Goal: Task Accomplishment & Management: Manage account settings

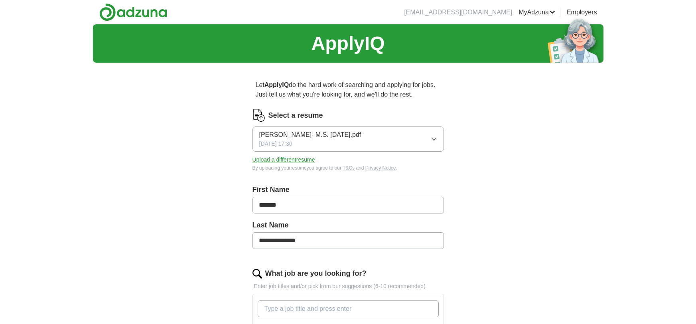
click at [293, 161] on button "Upload a different resume" at bounding box center [283, 160] width 63 height 8
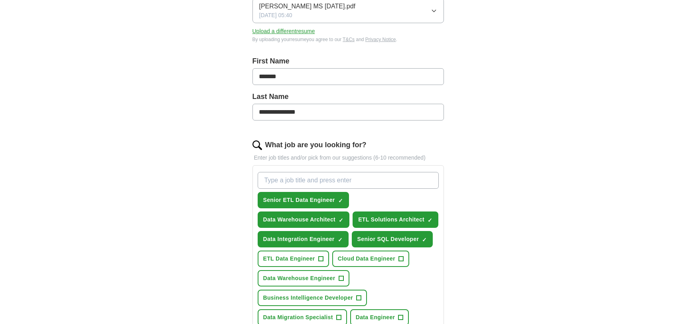
scroll to position [129, 0]
click at [329, 183] on input "What job are you looking for?" at bounding box center [348, 179] width 181 height 17
type input "ETL Developer"
click at [320, 257] on span "+" at bounding box center [320, 258] width 5 height 6
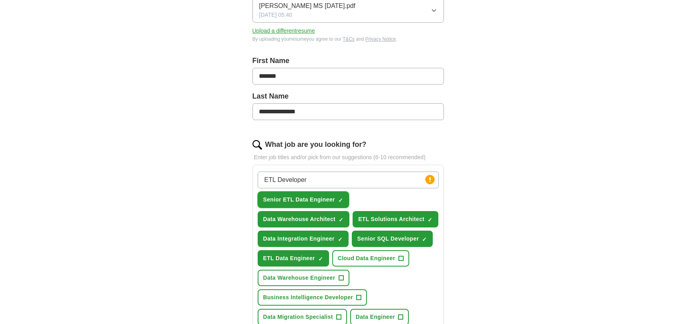
click at [0, 0] on span "×" at bounding box center [0, 0] width 0 height 0
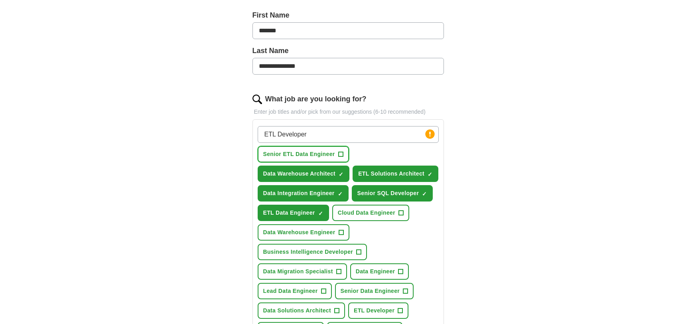
scroll to position [180, 0]
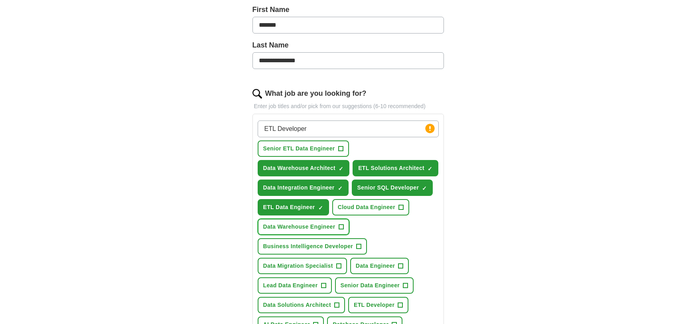
click at [337, 224] on button "Data Warehouse Engineer +" at bounding box center [304, 227] width 92 height 16
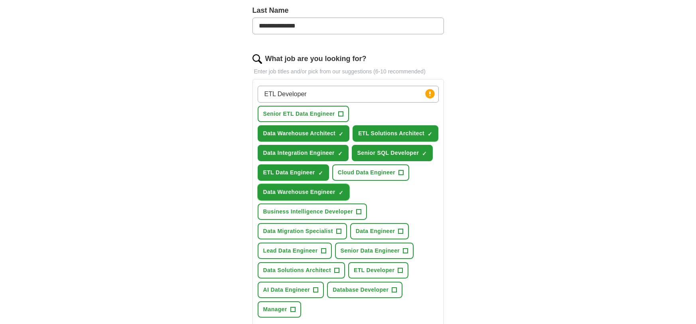
scroll to position [215, 0]
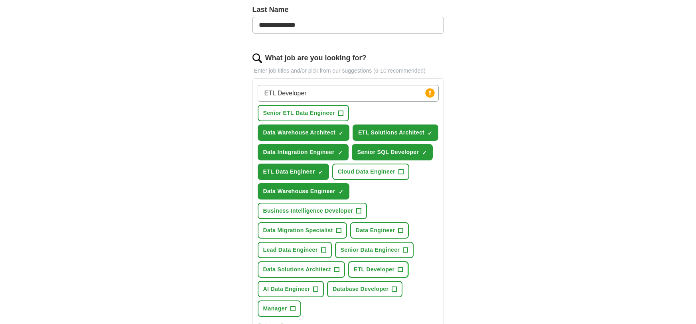
click at [401, 266] on span "+" at bounding box center [400, 269] width 5 height 6
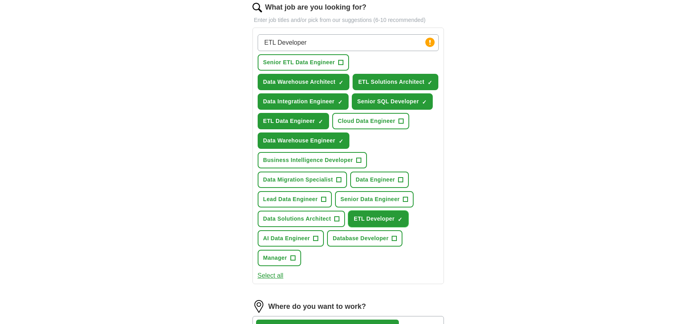
scroll to position [266, 0]
click at [400, 178] on span "+" at bounding box center [400, 179] width 5 height 6
click at [379, 198] on span "Senior Data Engineer" at bounding box center [370, 199] width 59 height 8
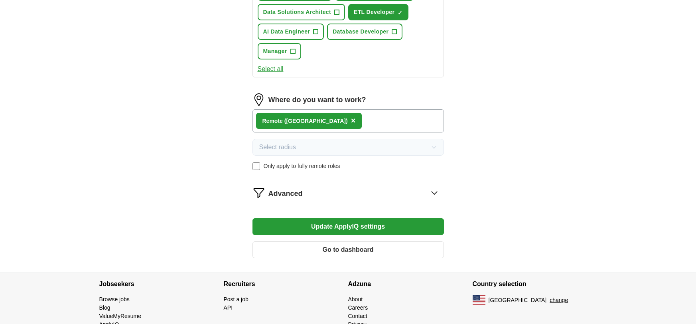
scroll to position [474, 0]
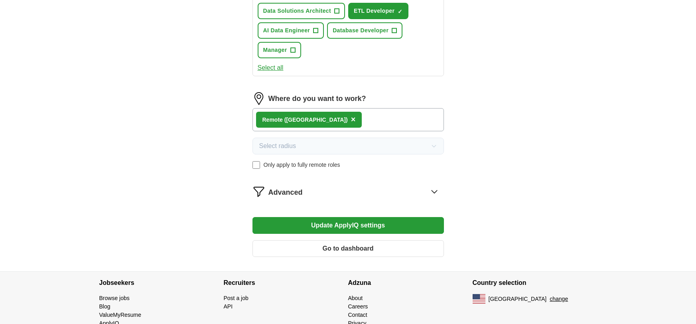
click at [302, 223] on button "Update ApplyIQ settings" at bounding box center [347, 225] width 191 height 17
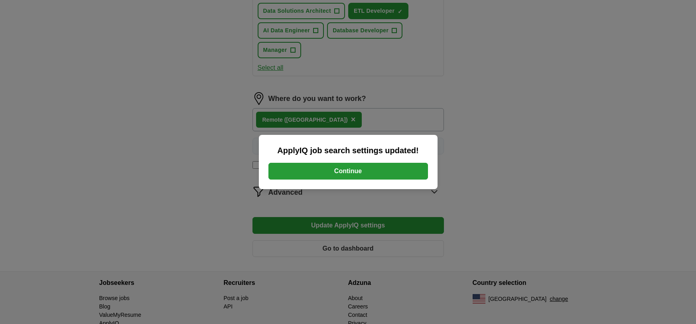
click at [360, 169] on button "Continue" at bounding box center [348, 171] width 160 height 17
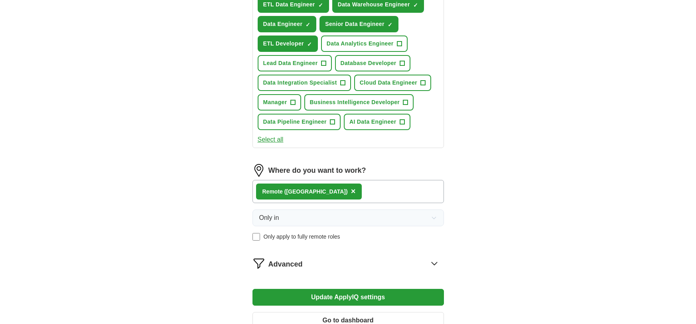
scroll to position [362, 0]
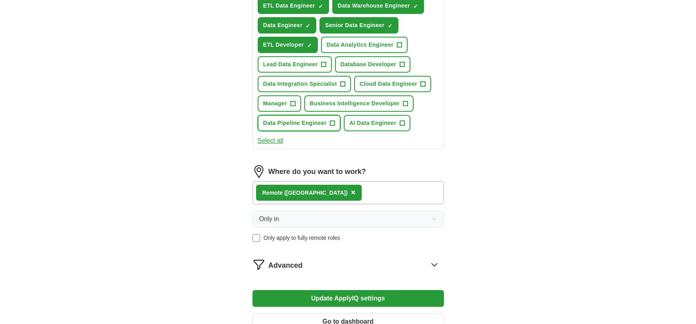
click at [330, 120] on span "+" at bounding box center [332, 123] width 5 height 6
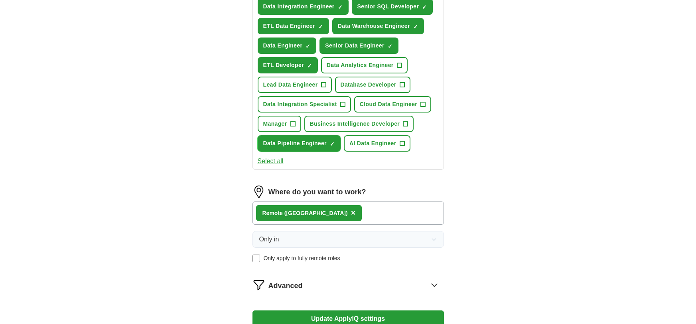
scroll to position [332, 0]
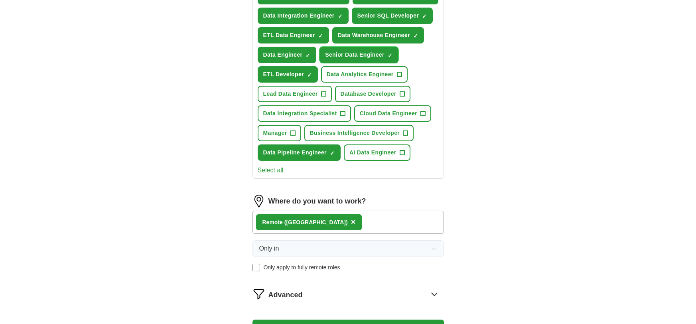
click at [393, 52] on button "Senior Data Engineer ✓ ×" at bounding box center [358, 55] width 79 height 16
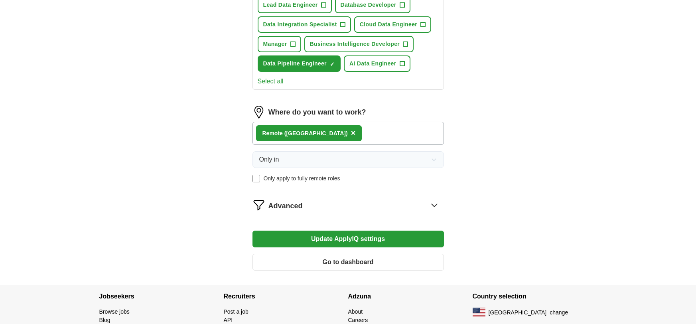
scroll to position [429, 0]
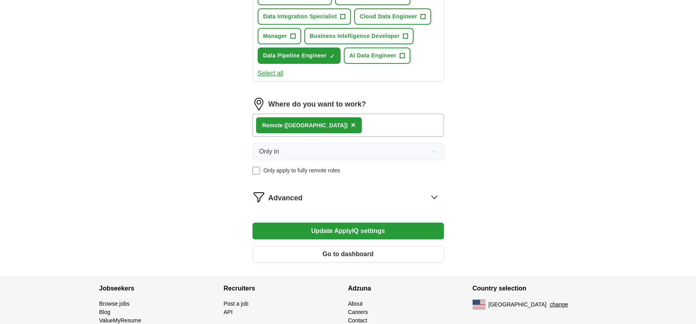
click at [349, 229] on button "Update ApplyIQ settings" at bounding box center [347, 231] width 191 height 17
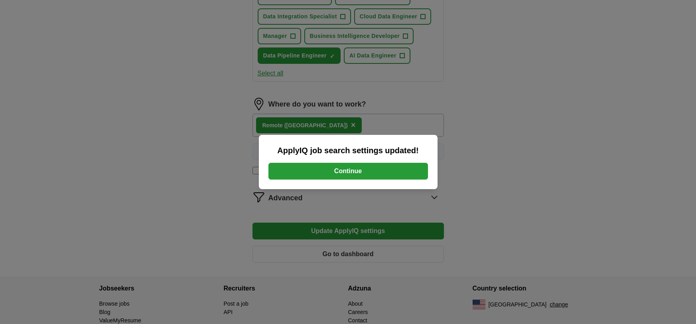
click at [339, 169] on button "Continue" at bounding box center [348, 171] width 160 height 17
